Goal: Find specific fact: Find specific fact

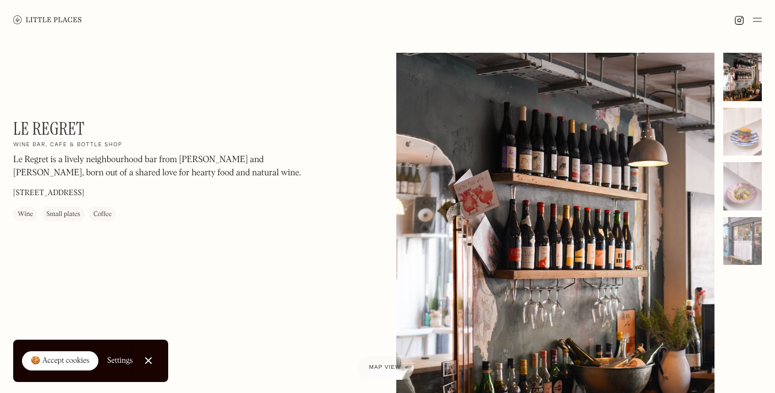
click at [70, 356] on div "🍪 Accept cookies" at bounding box center [60, 361] width 59 height 11
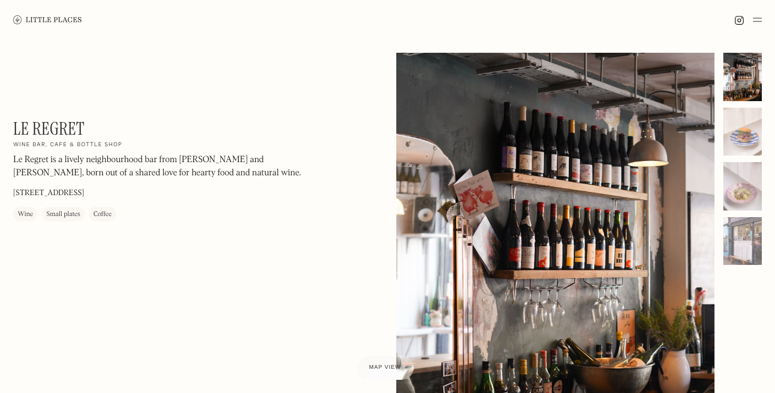
drag, startPoint x: 14, startPoint y: 195, endPoint x: 169, endPoint y: 191, distance: 155.1
click at [169, 191] on div "Le Regret On Our Radar Wine bar, cafe & bottle shop Le Regret is a lively neigh…" at bounding box center [161, 169] width 297 height 103
click at [159, 191] on div "Le Regret On Our Radar Wine bar, cafe & bottle shop Le Regret is a lively neigh…" at bounding box center [161, 169] width 297 height 103
drag, startPoint x: 151, startPoint y: 192, endPoint x: 12, endPoint y: 191, distance: 139.1
click at [12, 191] on div "Le Regret On Our Radar Wine bar, cafe & bottle shop Le Regret is a lively neigh…" at bounding box center [387, 266] width 775 height 452
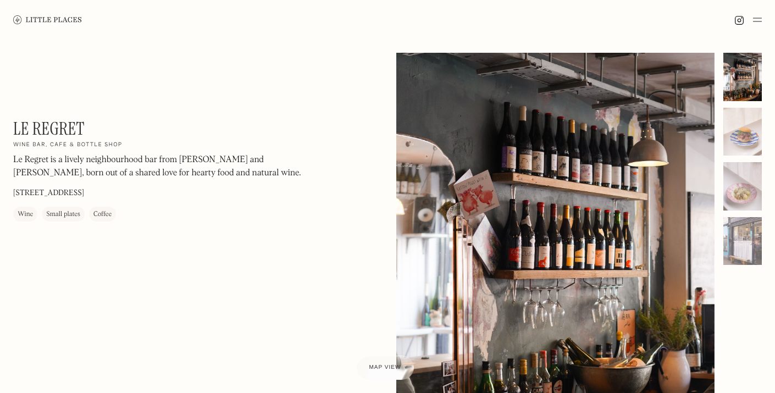
click at [15, 191] on p "[STREET_ADDRESS]" at bounding box center [48, 193] width 71 height 12
drag, startPoint x: 15, startPoint y: 191, endPoint x: 157, endPoint y: 192, distance: 142.4
click at [157, 192] on div "Le Regret On Our Radar Wine bar, cafe & bottle shop Le Regret is a lively neigh…" at bounding box center [161, 169] width 297 height 103
drag, startPoint x: 151, startPoint y: 191, endPoint x: 15, endPoint y: 192, distance: 136.3
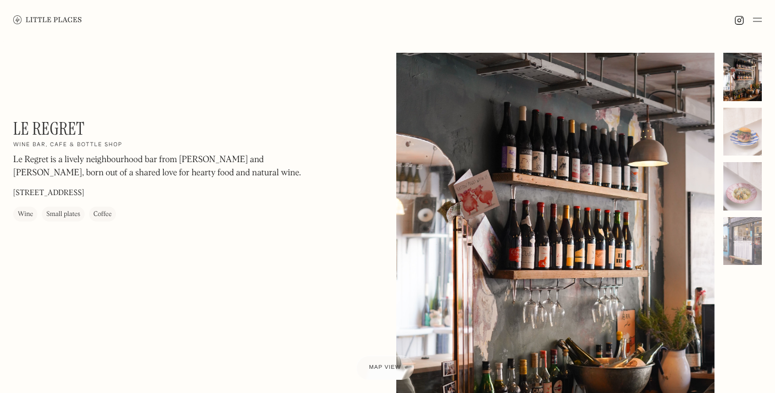
click at [15, 192] on p "[STREET_ADDRESS]" at bounding box center [48, 193] width 71 height 12
copy p "[STREET_ADDRESS]"
